Goal: Communication & Community: Connect with others

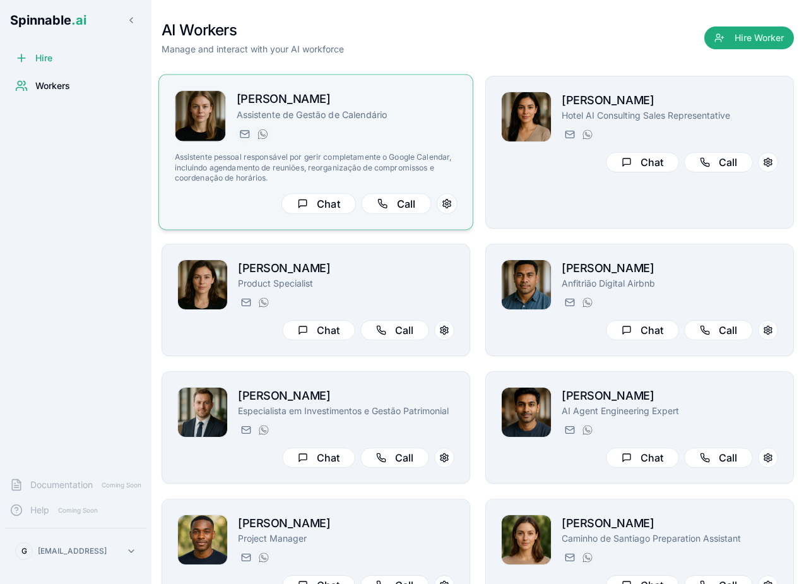
click at [430, 170] on p "Assistente pessoal responsável por gerir completamente o Google Calendar, inclu…" at bounding box center [316, 167] width 283 height 31
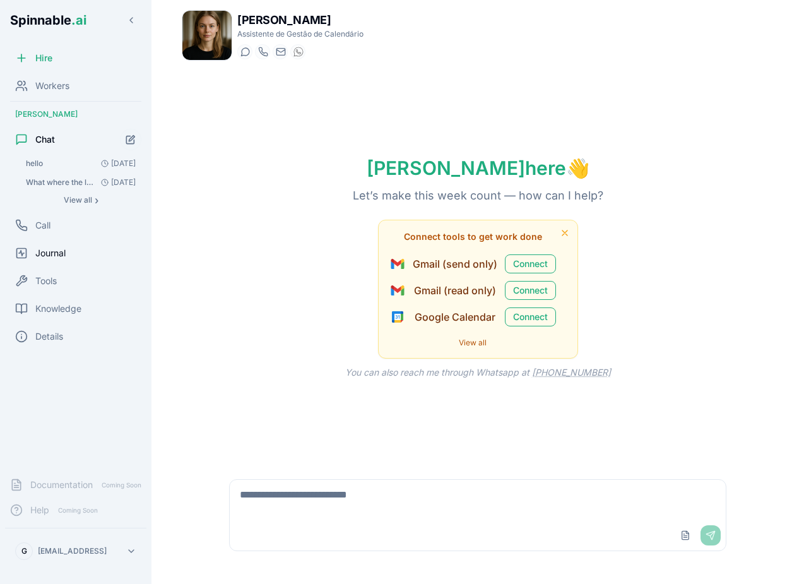
click at [64, 264] on div "Journal" at bounding box center [75, 252] width 141 height 25
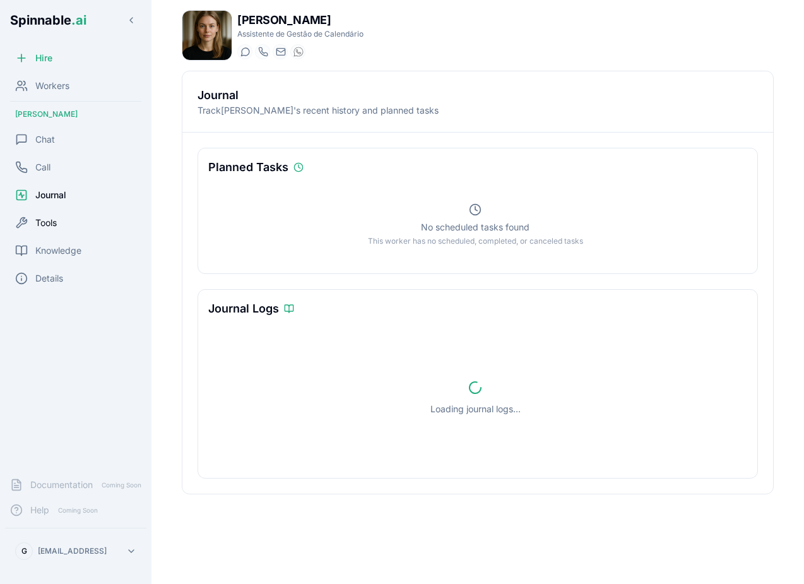
click at [56, 223] on span "Tools" at bounding box center [45, 222] width 21 height 13
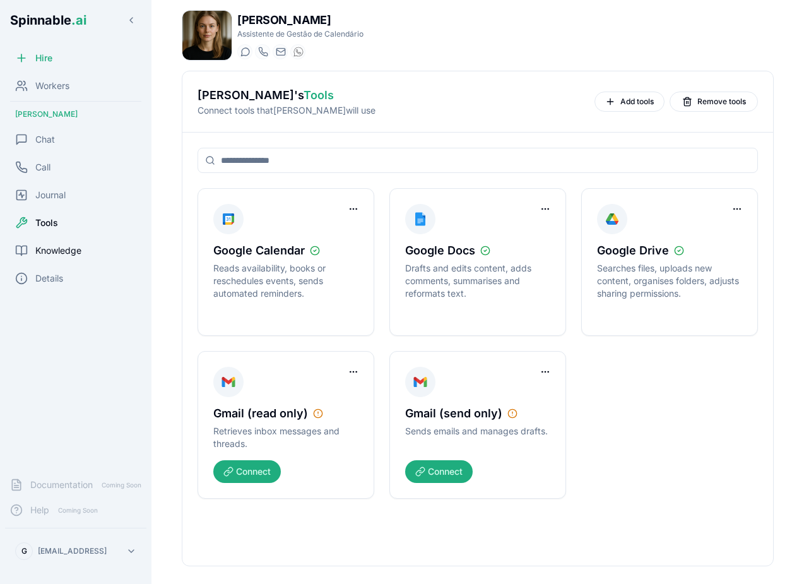
click at [69, 257] on div "Knowledge" at bounding box center [75, 250] width 141 height 25
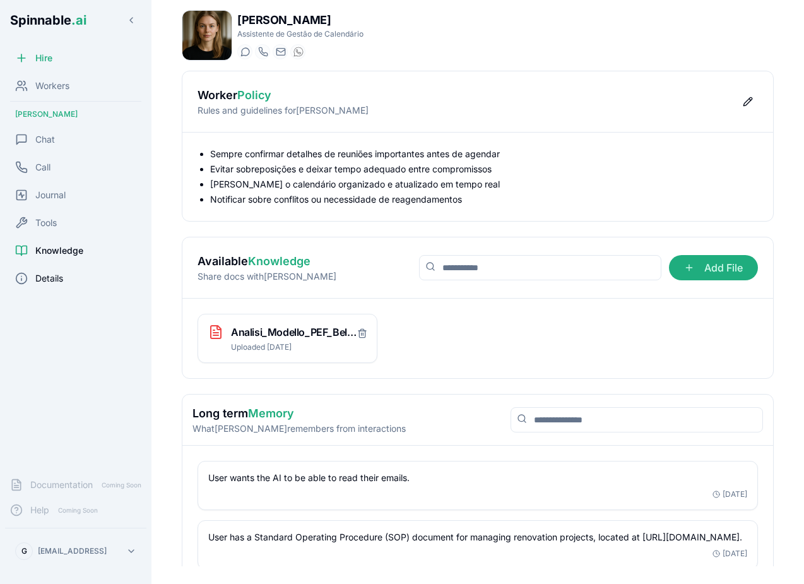
click at [76, 281] on div "Details" at bounding box center [75, 278] width 141 height 25
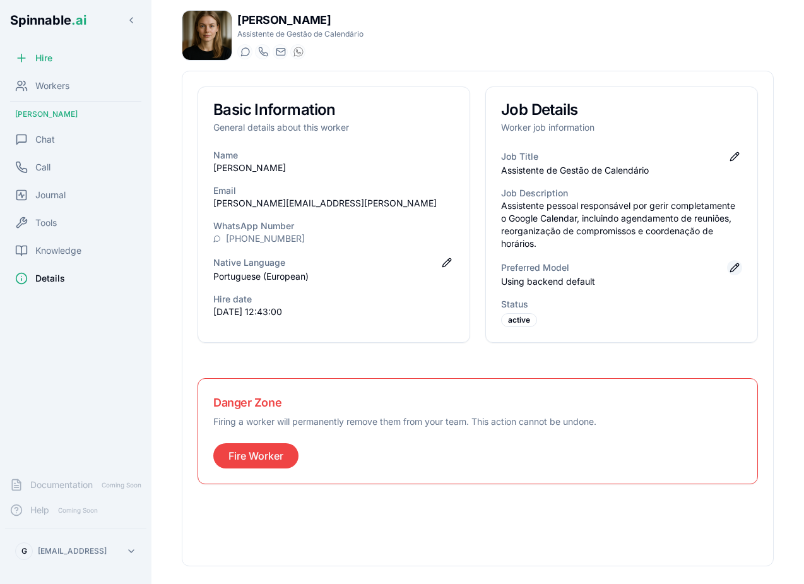
click at [733, 267] on button "Edit preferred model" at bounding box center [734, 267] width 15 height 15
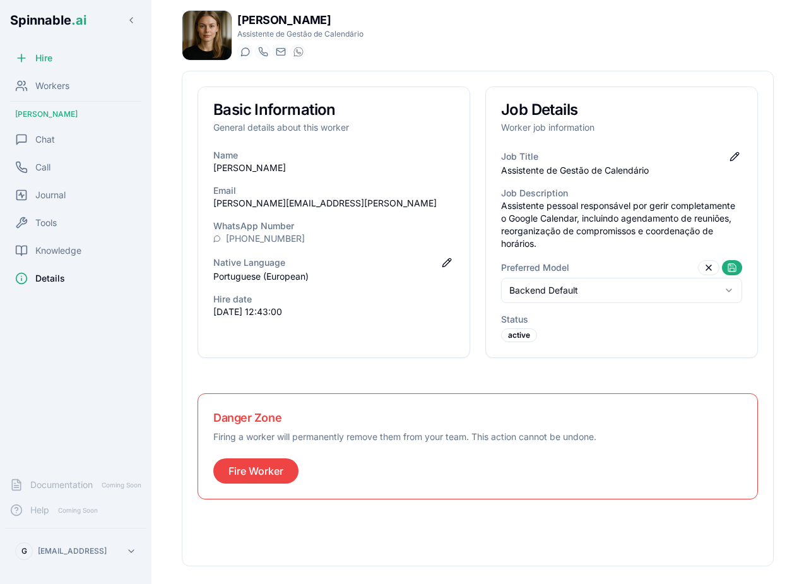
click at [562, 274] on div "Preferred Model" at bounding box center [621, 267] width 241 height 15
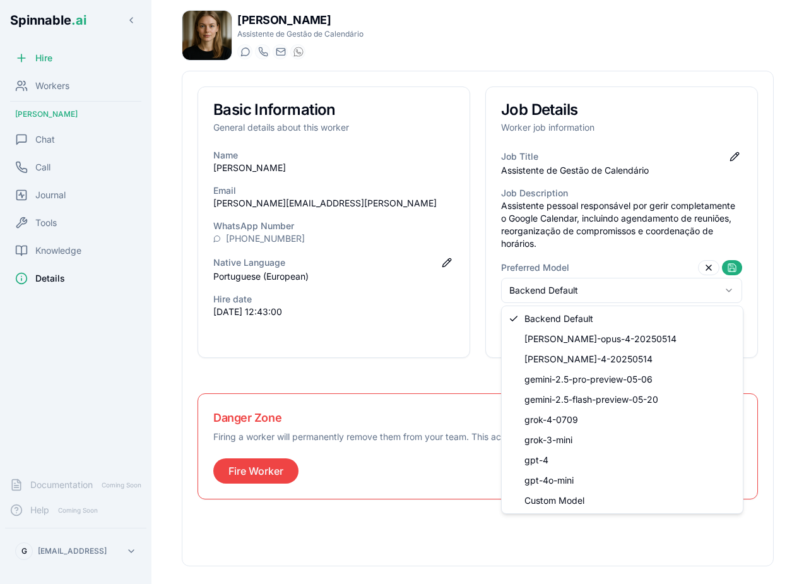
click at [547, 295] on html "Spinnable .ai Hire Workers [PERSON_NAME] Chat Call Journal Tools Knowledge Deta…" at bounding box center [402, 292] width 804 height 584
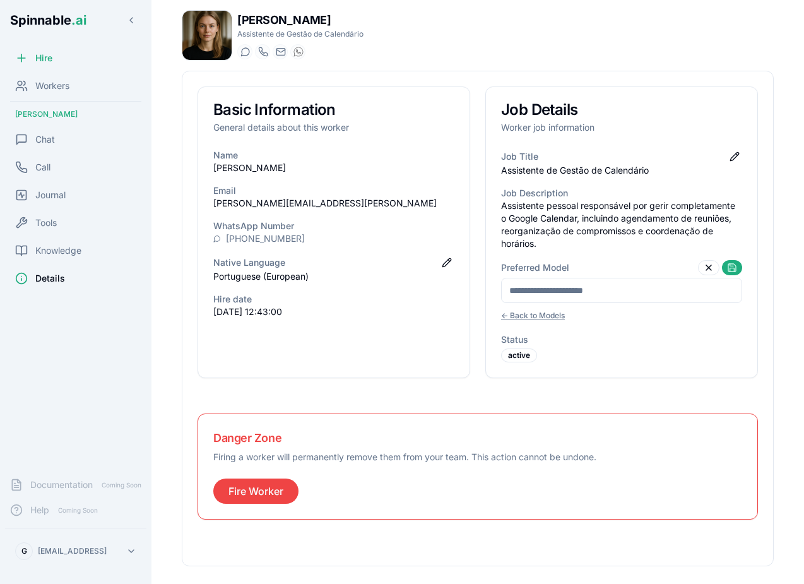
click at [558, 279] on input at bounding box center [621, 290] width 241 height 25
type input "**********"
click at [734, 268] on button at bounding box center [732, 267] width 20 height 15
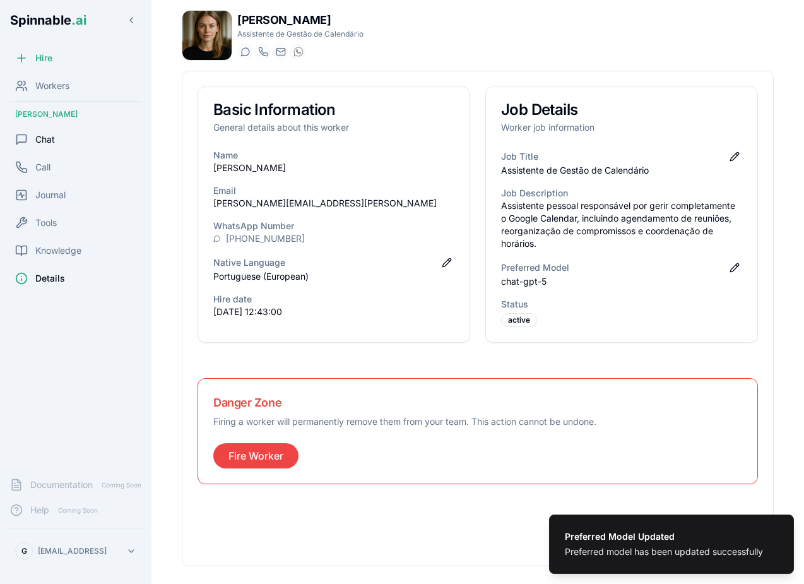
click at [60, 144] on div "Chat" at bounding box center [75, 139] width 141 height 25
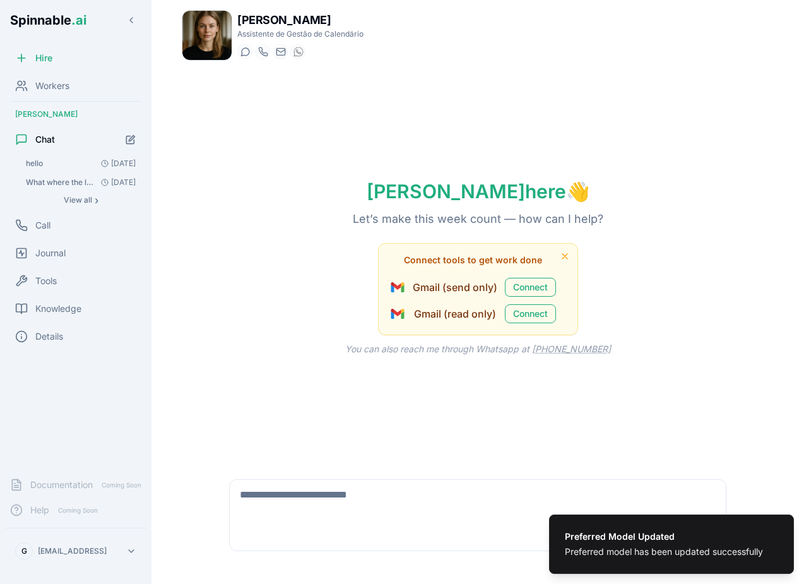
click at [295, 511] on textarea at bounding box center [478, 499] width 496 height 40
type textarea "*****"
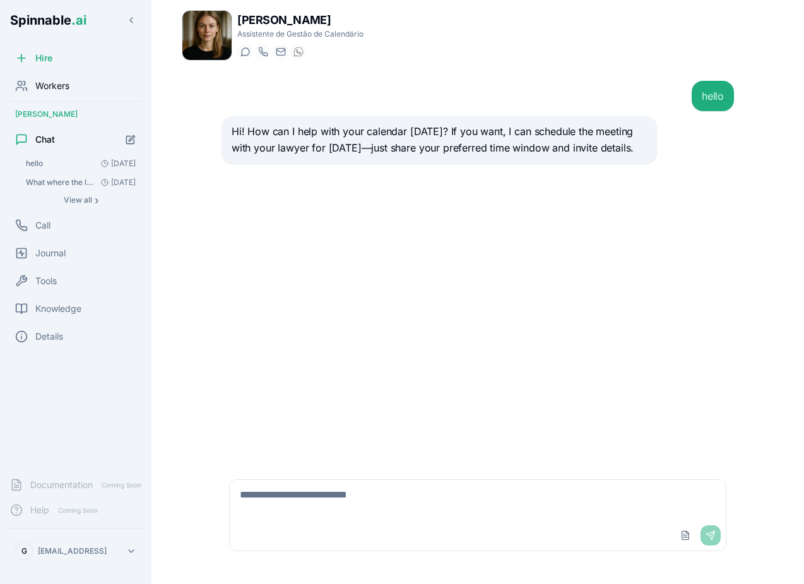
click at [65, 89] on span "Workers" at bounding box center [52, 85] width 34 height 13
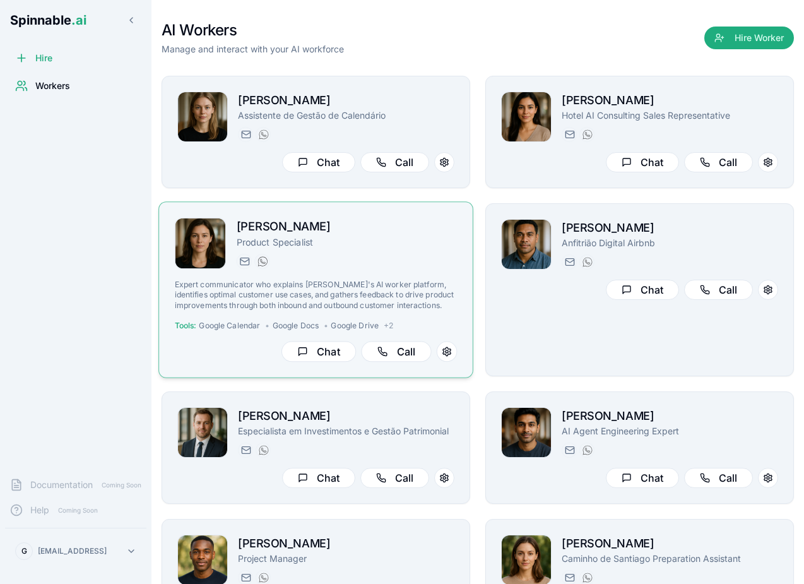
click at [328, 240] on p "Product Specialist" at bounding box center [347, 241] width 221 height 13
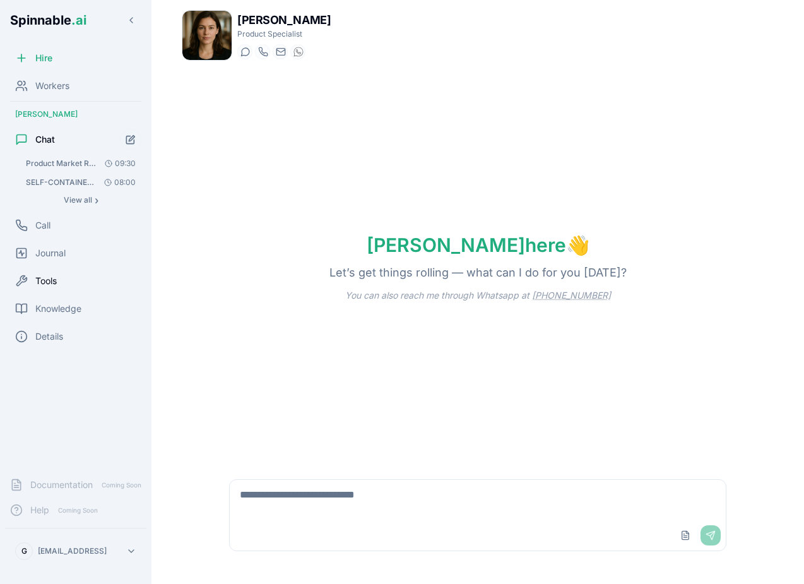
click at [71, 273] on div "Tools" at bounding box center [75, 280] width 141 height 25
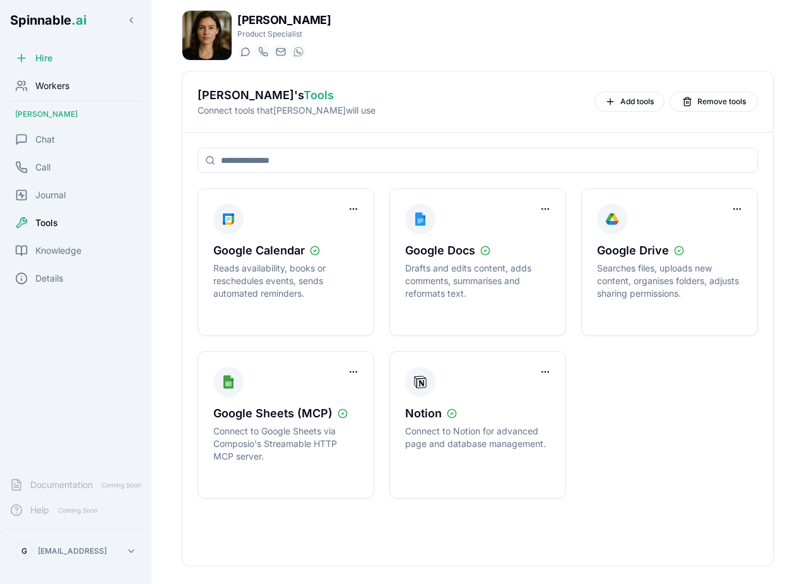
click at [70, 85] on div "Workers" at bounding box center [75, 85] width 141 height 25
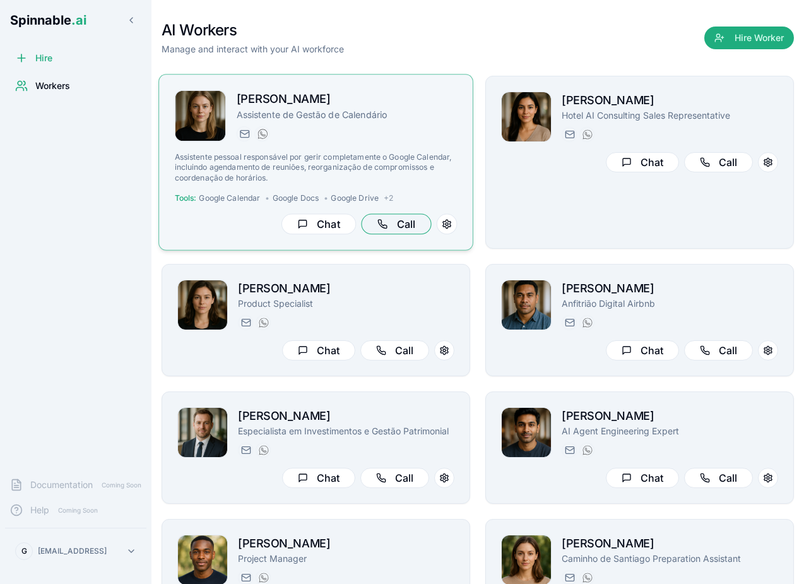
click at [423, 161] on p "Assistente pessoal responsável por gerir completamente o Google Calendar, inclu…" at bounding box center [316, 167] width 283 height 31
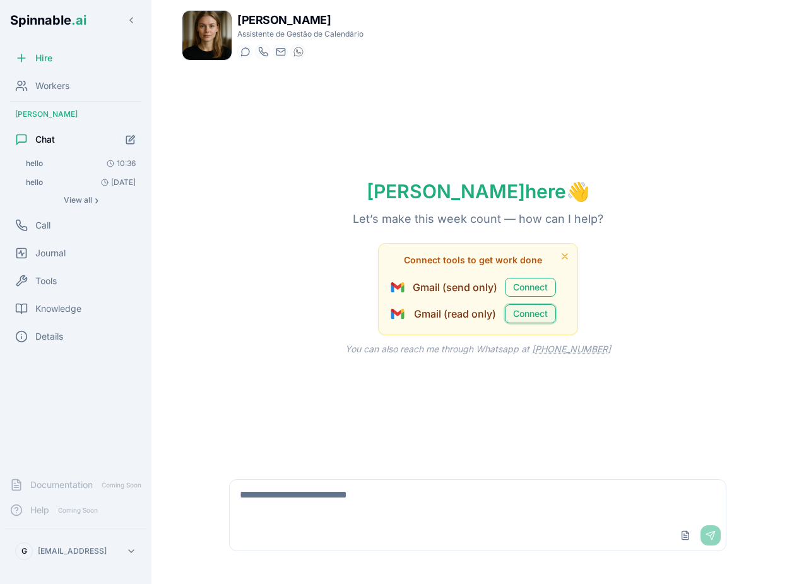
click at [518, 319] on button "Connect" at bounding box center [530, 313] width 51 height 19
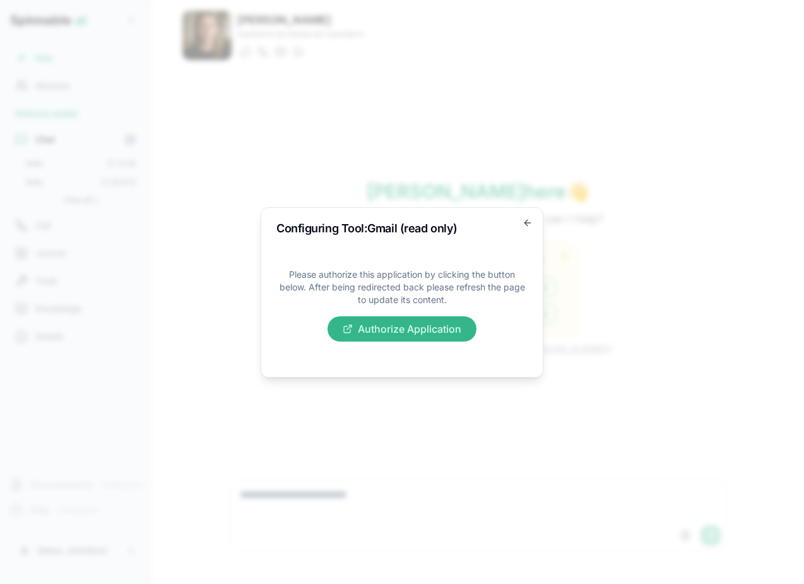
click at [387, 337] on button "Authorize Application" at bounding box center [401, 328] width 149 height 25
click at [530, 223] on icon "button" at bounding box center [527, 223] width 6 height 0
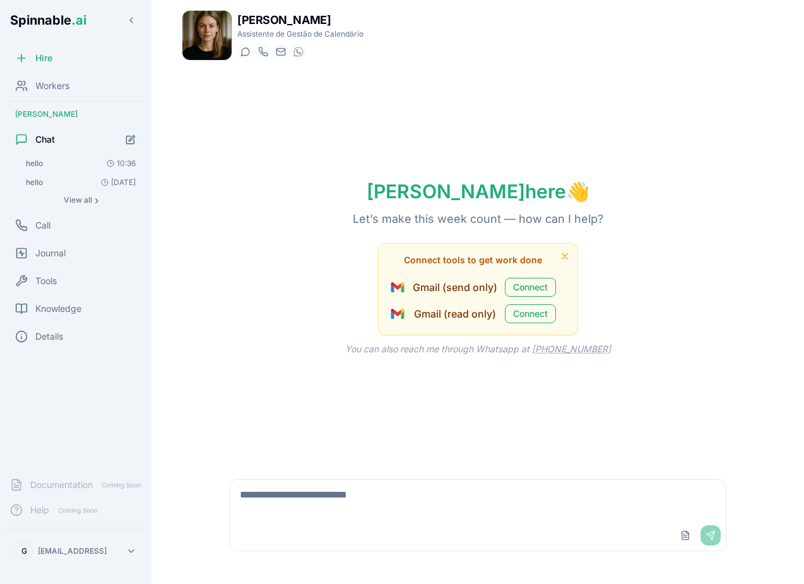
click at [341, 495] on textarea at bounding box center [478, 499] width 496 height 40
type textarea "*"
